Goal: Information Seeking & Learning: Learn about a topic

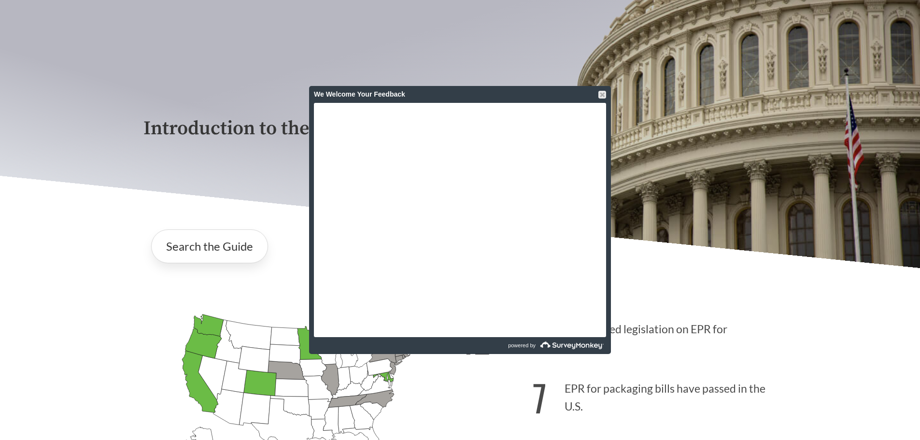
scroll to position [193, 0]
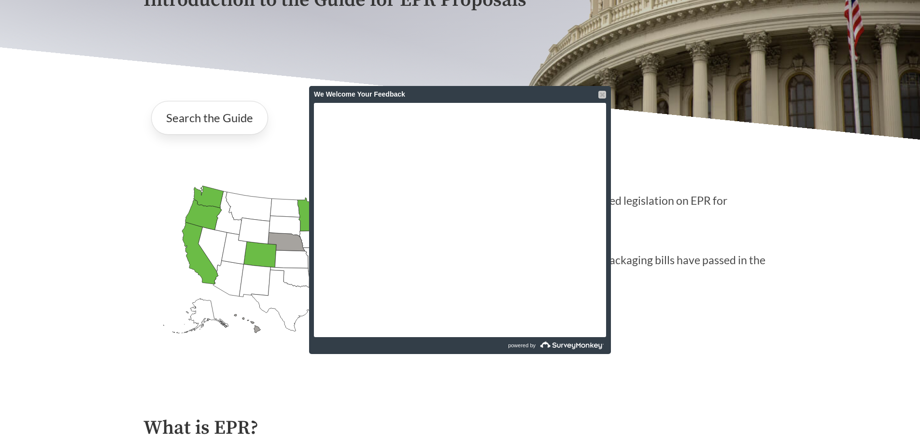
click at [598, 91] on div "We Welcome Your Feedback" at bounding box center [460, 94] width 302 height 17
click at [598, 91] on div at bounding box center [602, 95] width 8 height 8
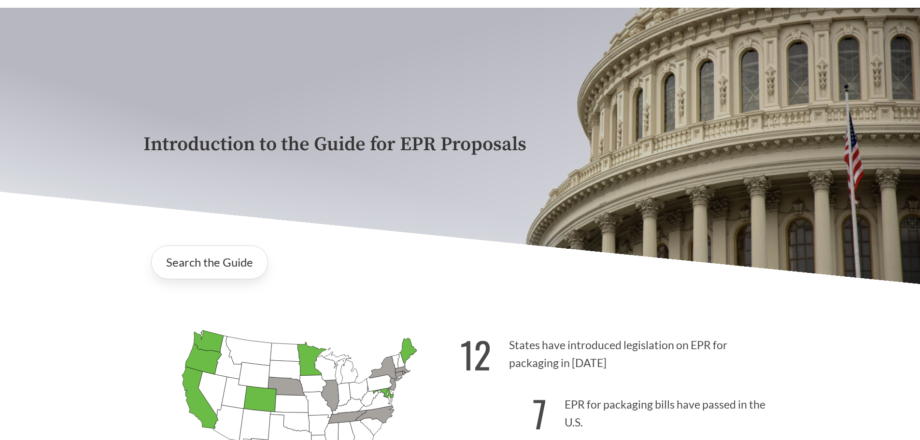
scroll to position [48, 0]
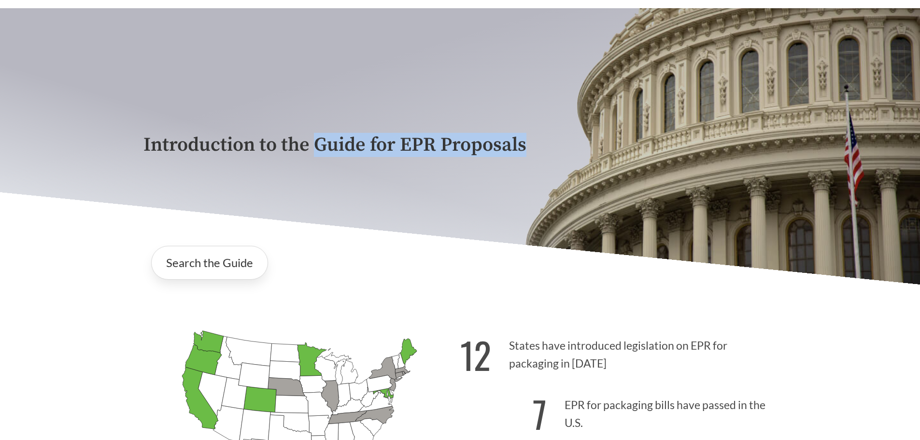
drag, startPoint x: 318, startPoint y: 141, endPoint x: 546, endPoint y: 179, distance: 231.2
click at [542, 172] on div "Introduction to the Guide for EPR Proposals" at bounding box center [460, 146] width 649 height 276
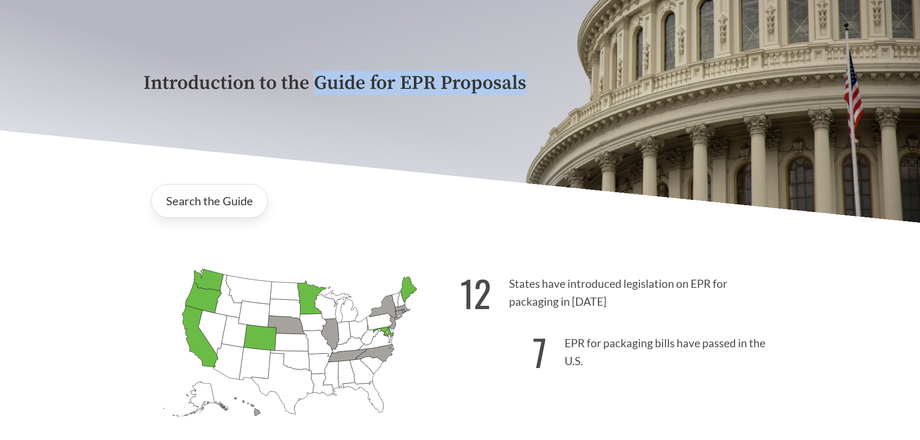
scroll to position [193, 0]
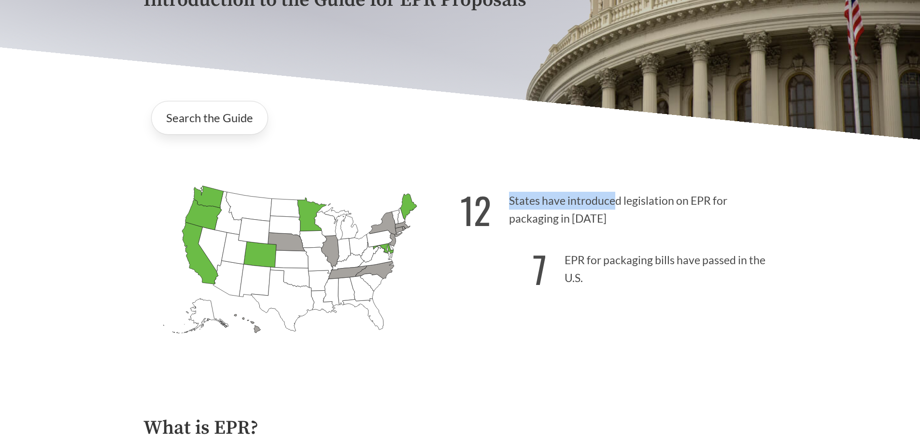
drag, startPoint x: 629, startPoint y: 203, endPoint x: 671, endPoint y: 238, distance: 54.6
click at [670, 236] on p "12 States have introduced legislation on EPR for packaging in [DATE]" at bounding box center [618, 206] width 317 height 59
click at [673, 240] on p "7 EPR for packaging bills have passed in the U.S." at bounding box center [618, 266] width 317 height 59
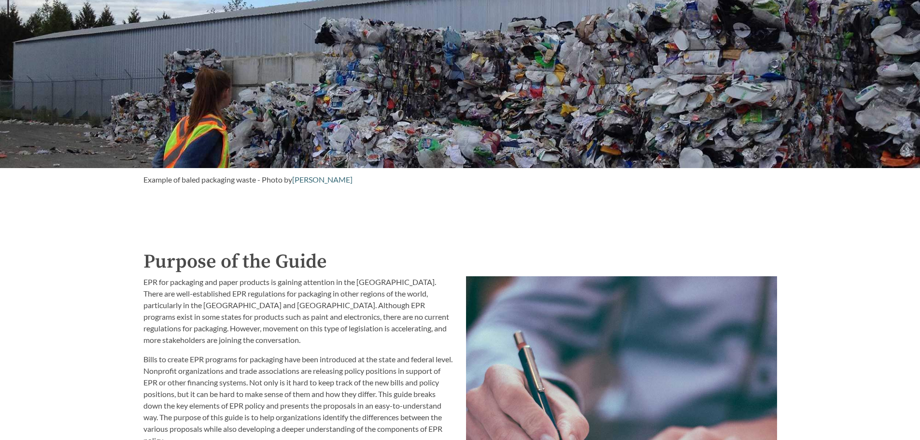
scroll to position [580, 0]
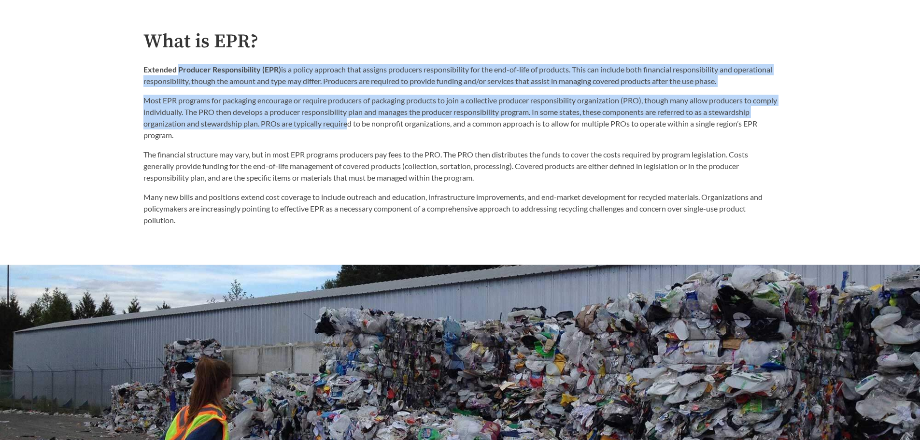
drag, startPoint x: 185, startPoint y: 71, endPoint x: 429, endPoint y: 133, distance: 251.2
click at [427, 133] on div "Extended Producer Responsibility (EPR) is a policy approach that assigns produc…" at bounding box center [460, 102] width 634 height 77
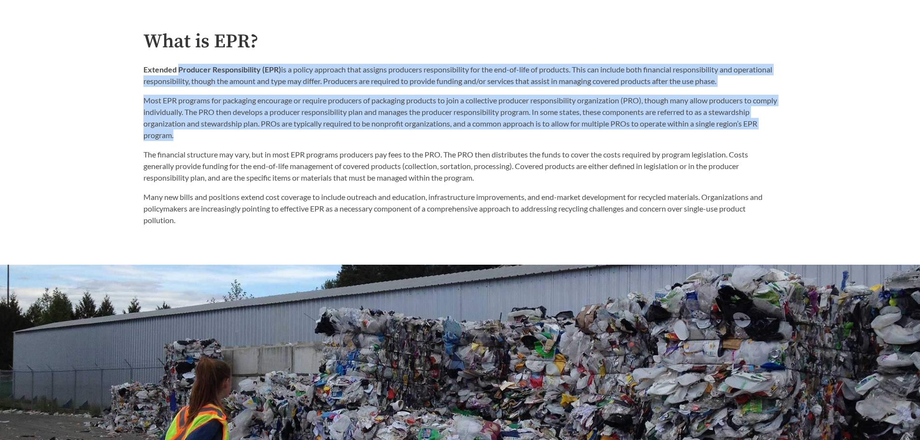
click at [430, 133] on p "Most EPR programs for packaging encourage or require producers of packaging pro…" at bounding box center [460, 118] width 634 height 46
